Goal: Task Accomplishment & Management: Manage account settings

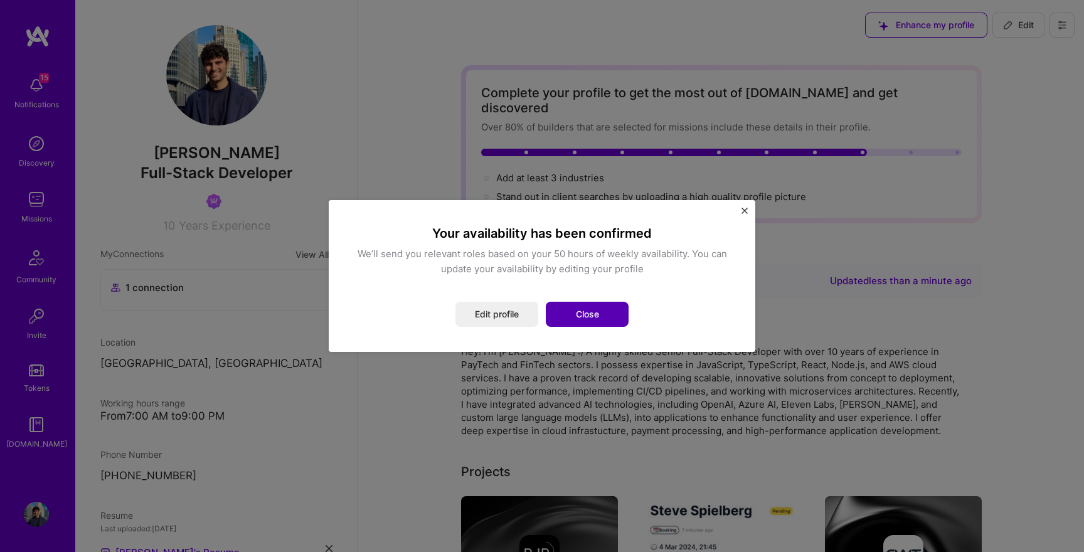
click at [584, 319] on button "Close" at bounding box center [587, 314] width 83 height 25
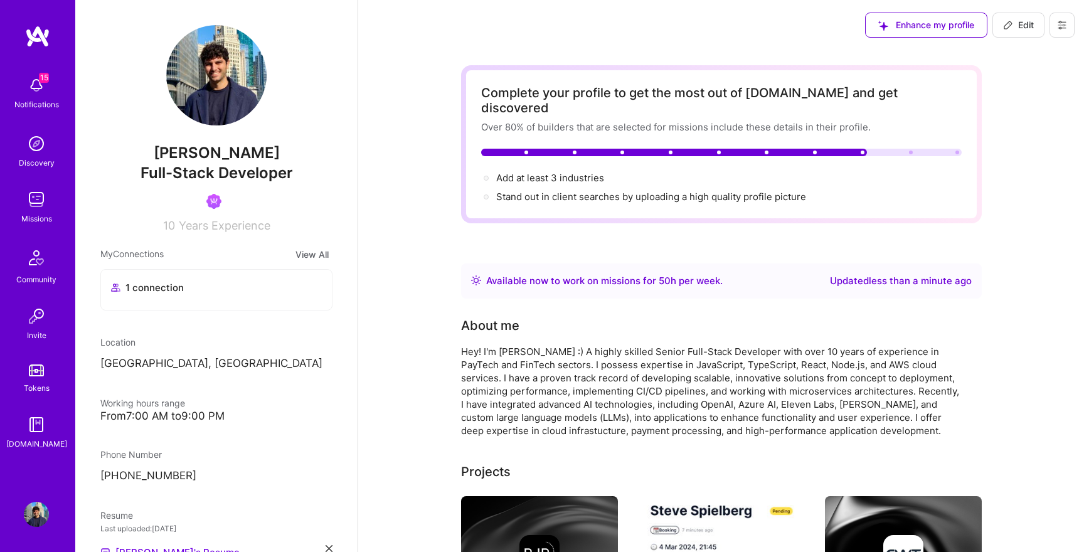
click at [41, 211] on img at bounding box center [36, 199] width 25 height 25
